Goal: Check status

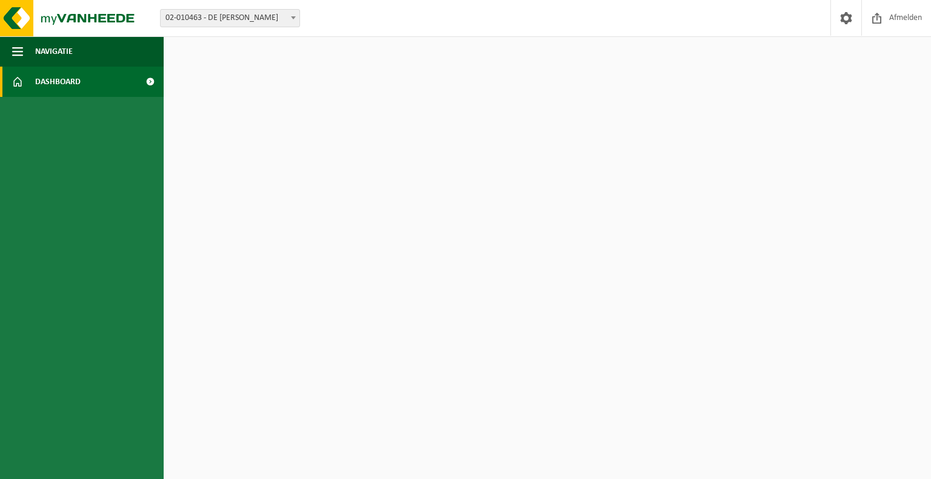
click at [71, 81] on span "Dashboard" at bounding box center [57, 82] width 45 height 30
click at [70, 90] on span "Dashboard" at bounding box center [57, 82] width 45 height 30
click at [145, 81] on span at bounding box center [149, 82] width 27 height 30
click at [254, 19] on span "02-010463 - DE [PERSON_NAME]" at bounding box center [230, 18] width 139 height 17
drag, startPoint x: 288, startPoint y: 133, endPoint x: 296, endPoint y: 129, distance: 8.1
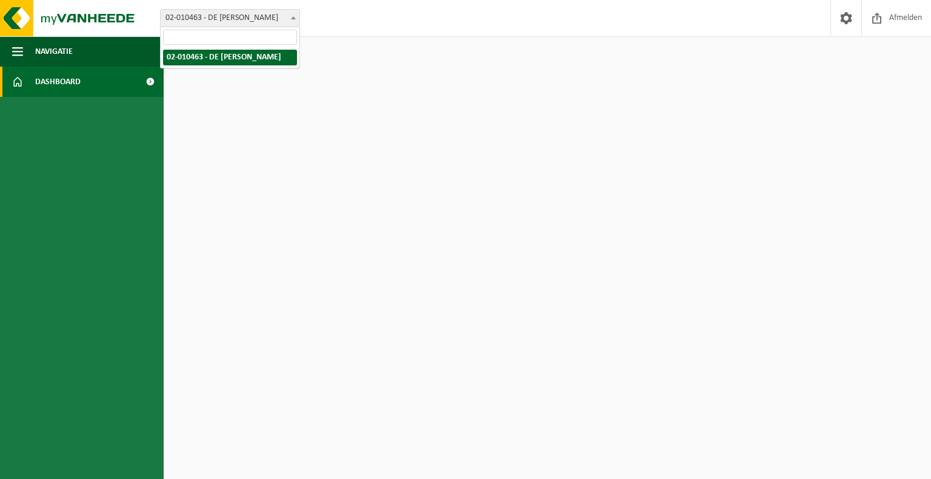
click at [289, 133] on html "Vestiging: 02-010463 - DE MULDER - GAVERE 02-010463 - DE MULDER - GAVERE Welkom…" at bounding box center [465, 239] width 931 height 479
click at [886, 15] on span "Afmelden" at bounding box center [905, 18] width 39 height 36
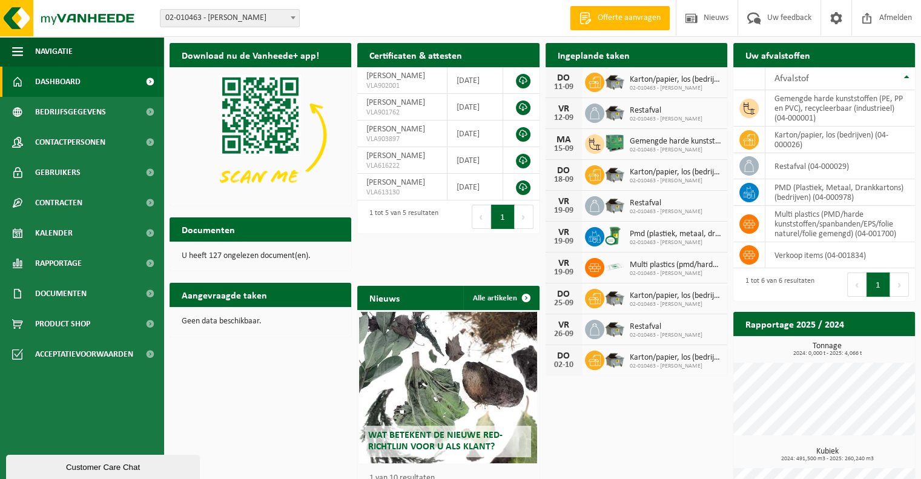
click at [76, 81] on span "Dashboard" at bounding box center [57, 82] width 45 height 30
click at [79, 226] on link "Kalender" at bounding box center [82, 233] width 164 height 30
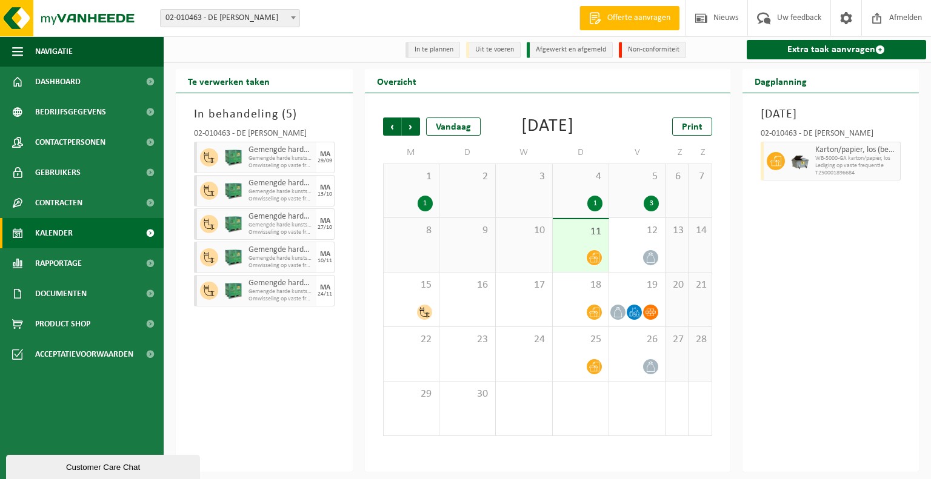
click at [571, 265] on div "11" at bounding box center [581, 245] width 56 height 53
